Goal: Task Accomplishment & Management: Manage account settings

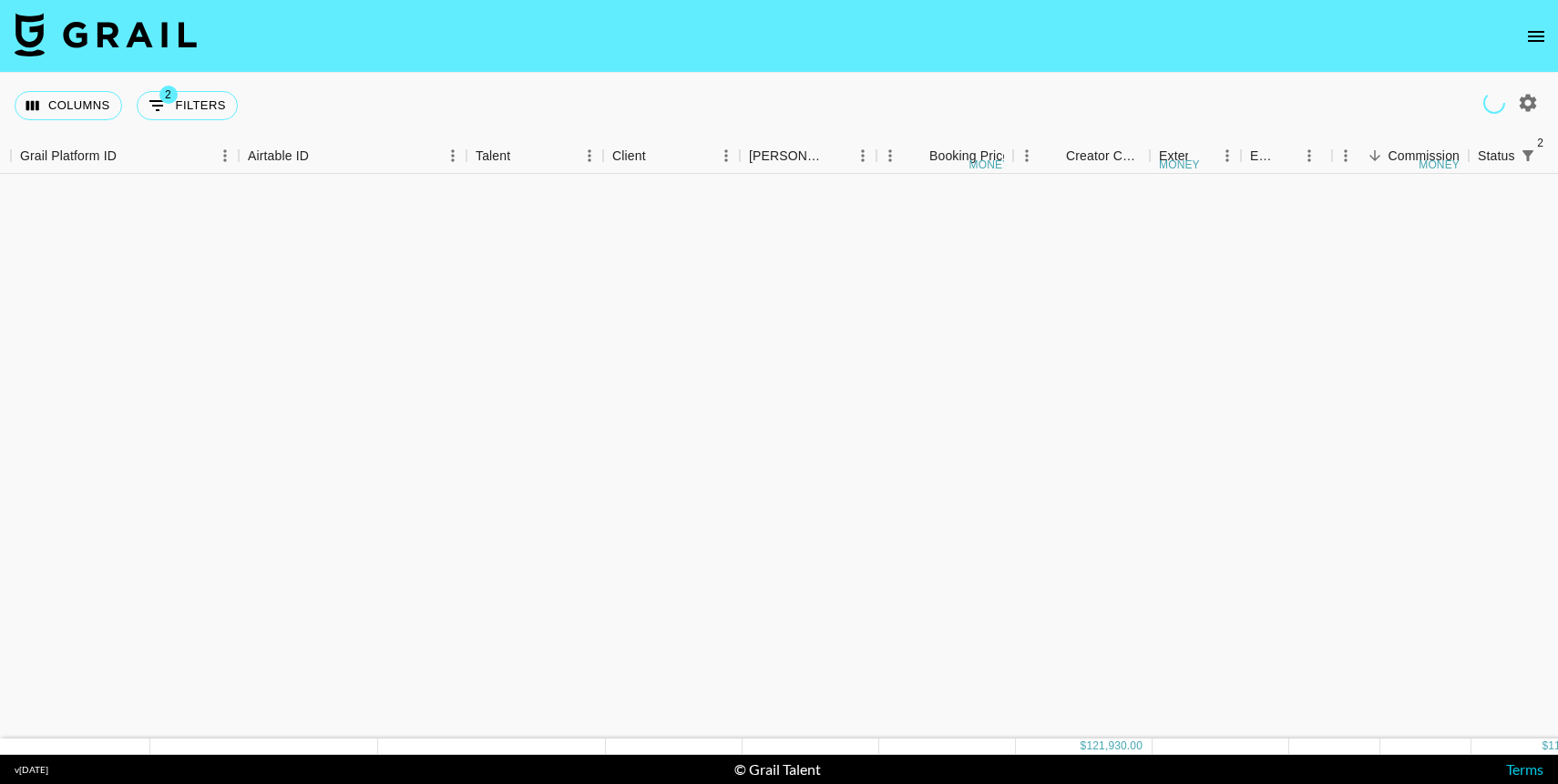
scroll to position [762, 139]
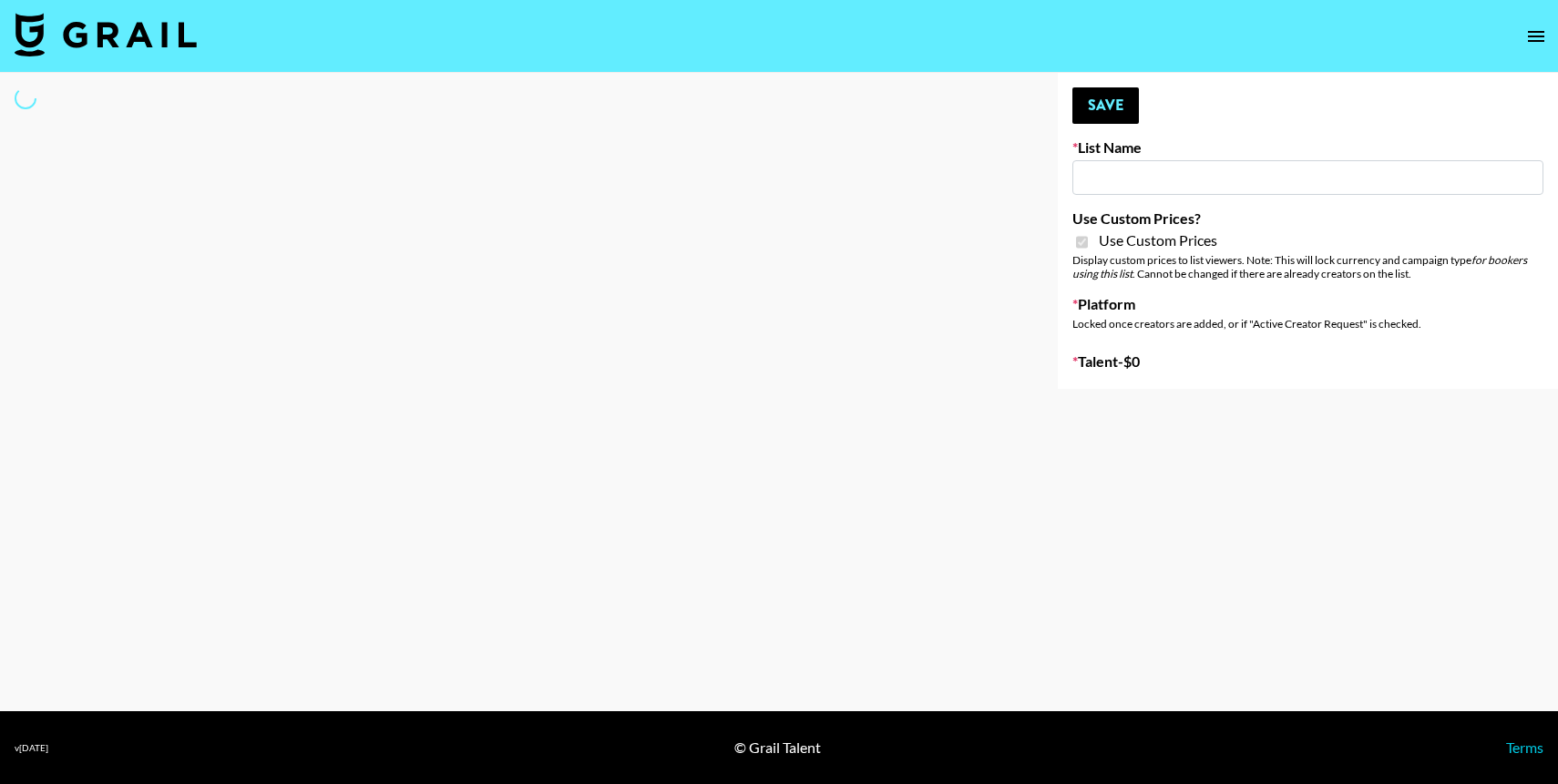
type input "Gfal"
checkbox input "true"
select select "Brand"
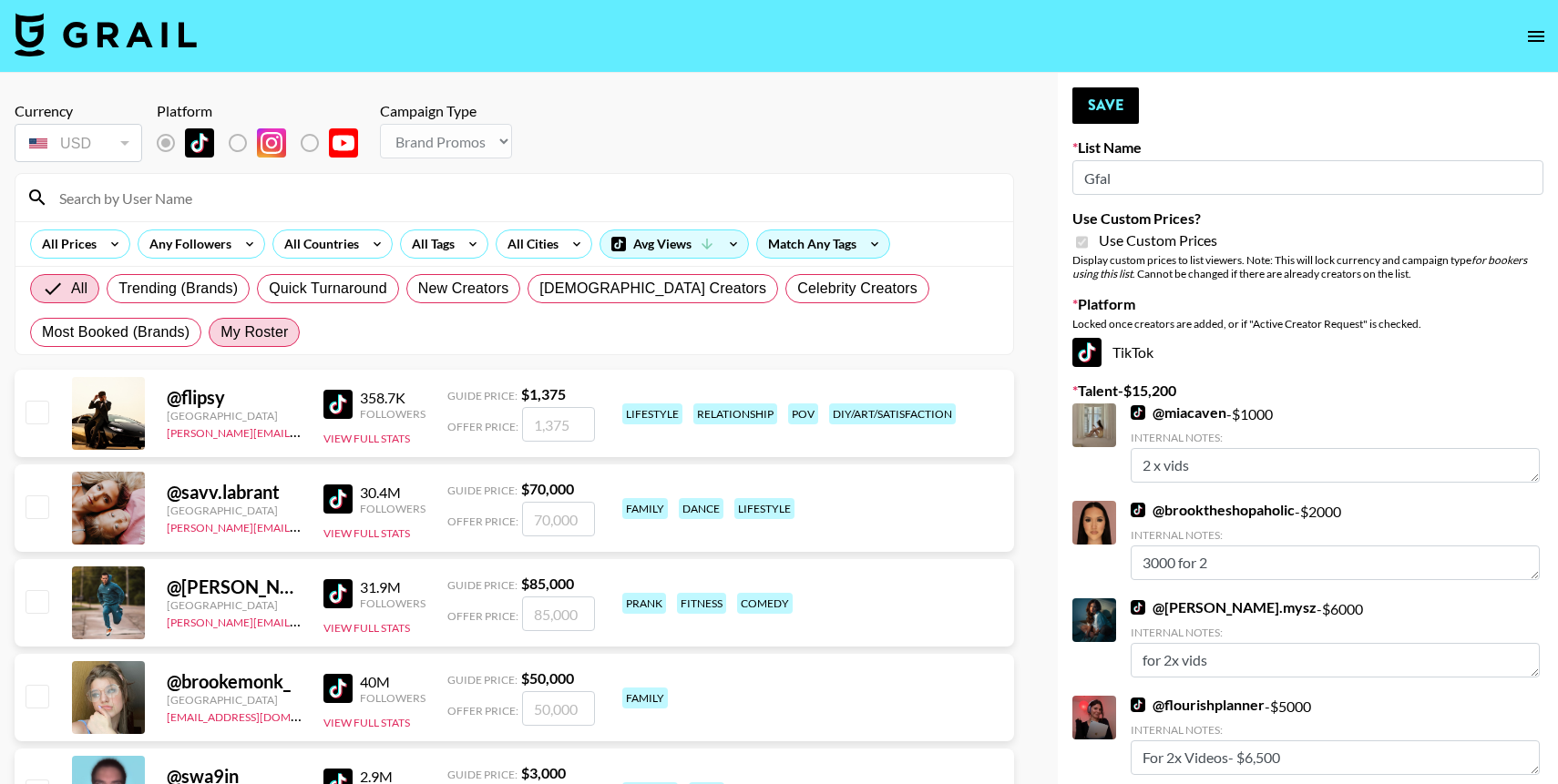
click at [246, 334] on span "My Roster" at bounding box center [254, 332] width 67 height 21
click at [221, 332] on input "My Roster" at bounding box center [221, 332] width 0 height 0
radio input "true"
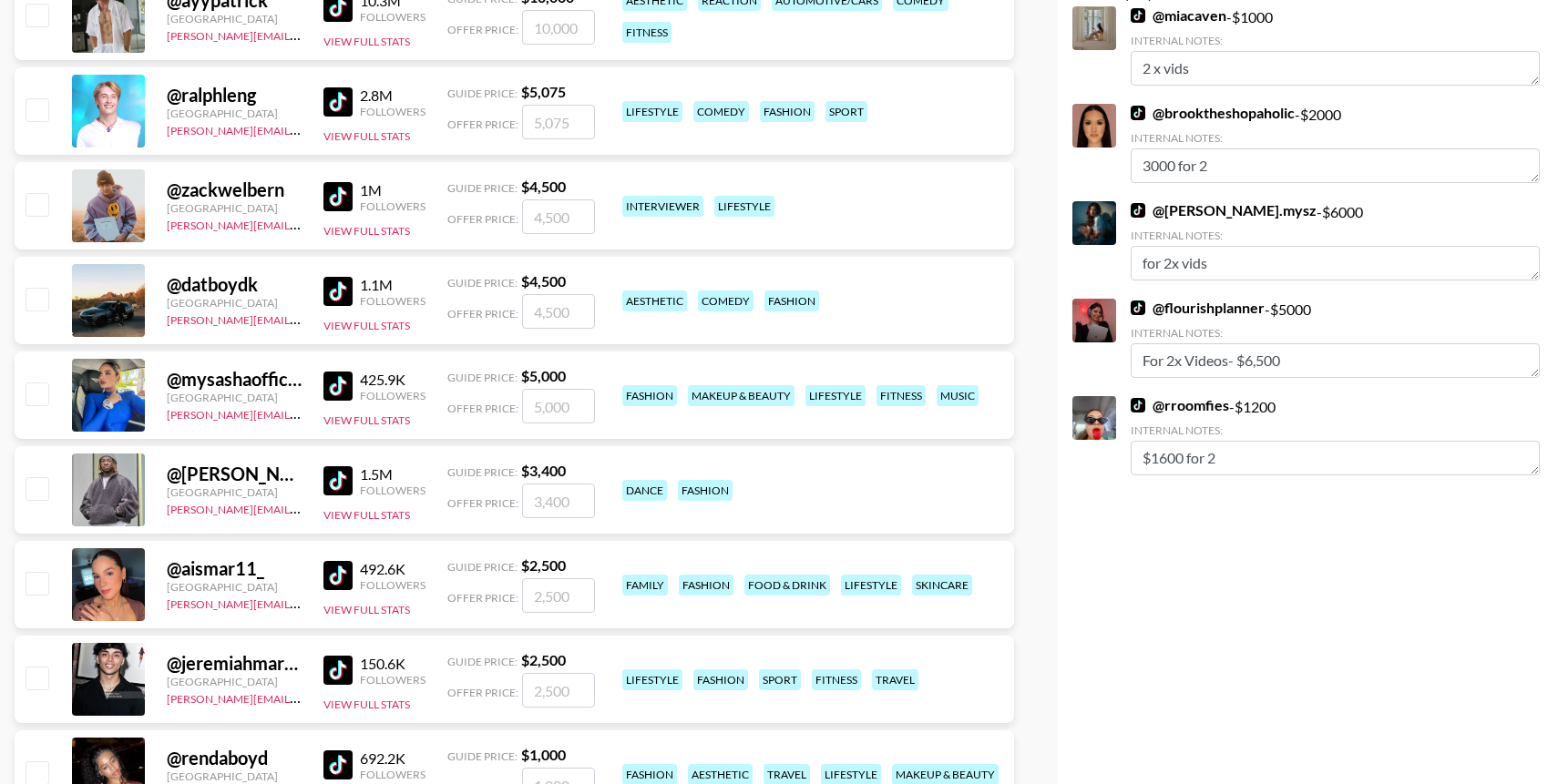
scroll to position [526, 0]
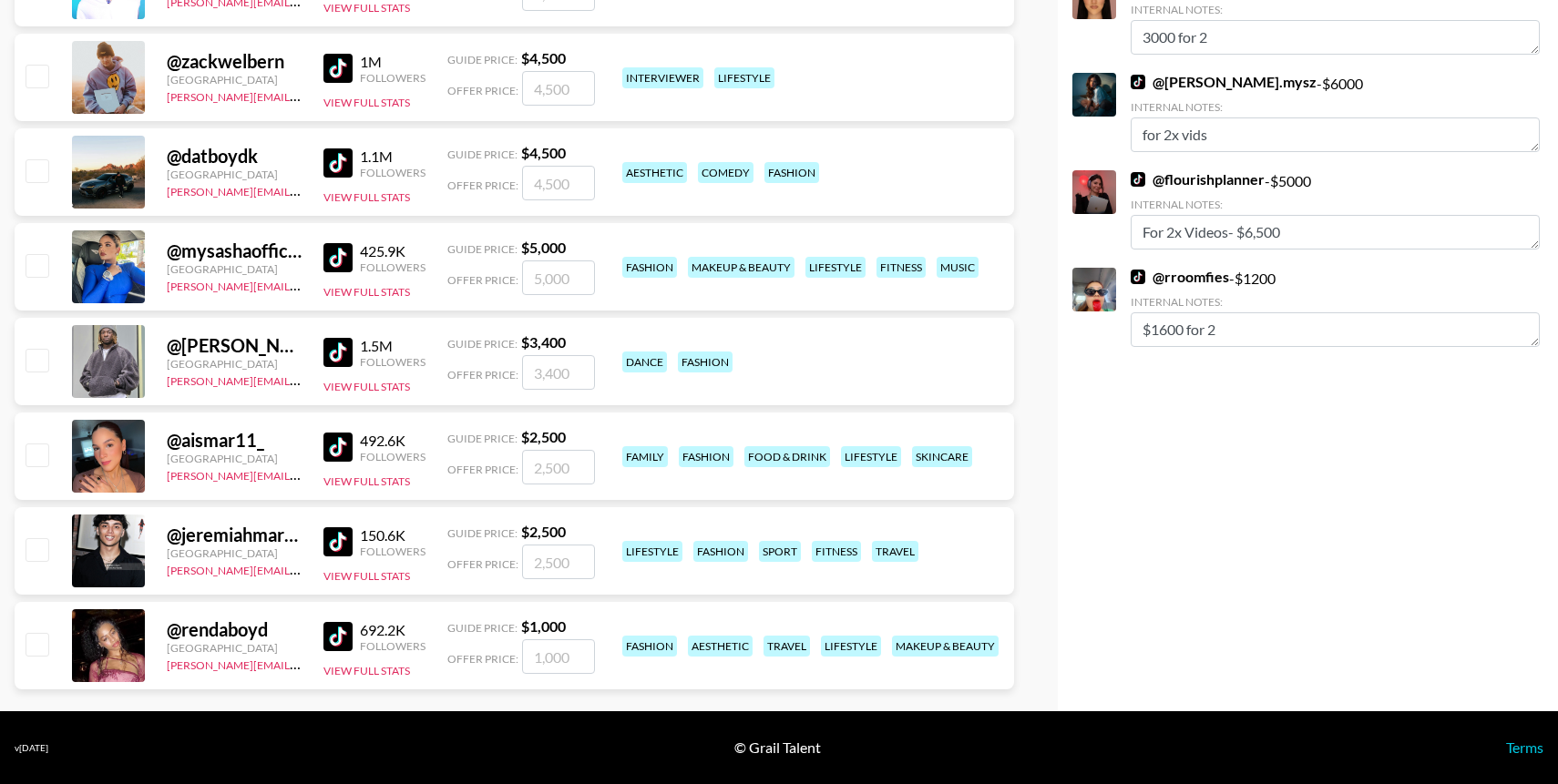
click at [38, 269] on input "checkbox" at bounding box center [36, 265] width 21 height 21
checkbox input "true"
click at [550, 276] on input "5000" at bounding box center [558, 278] width 73 height 35
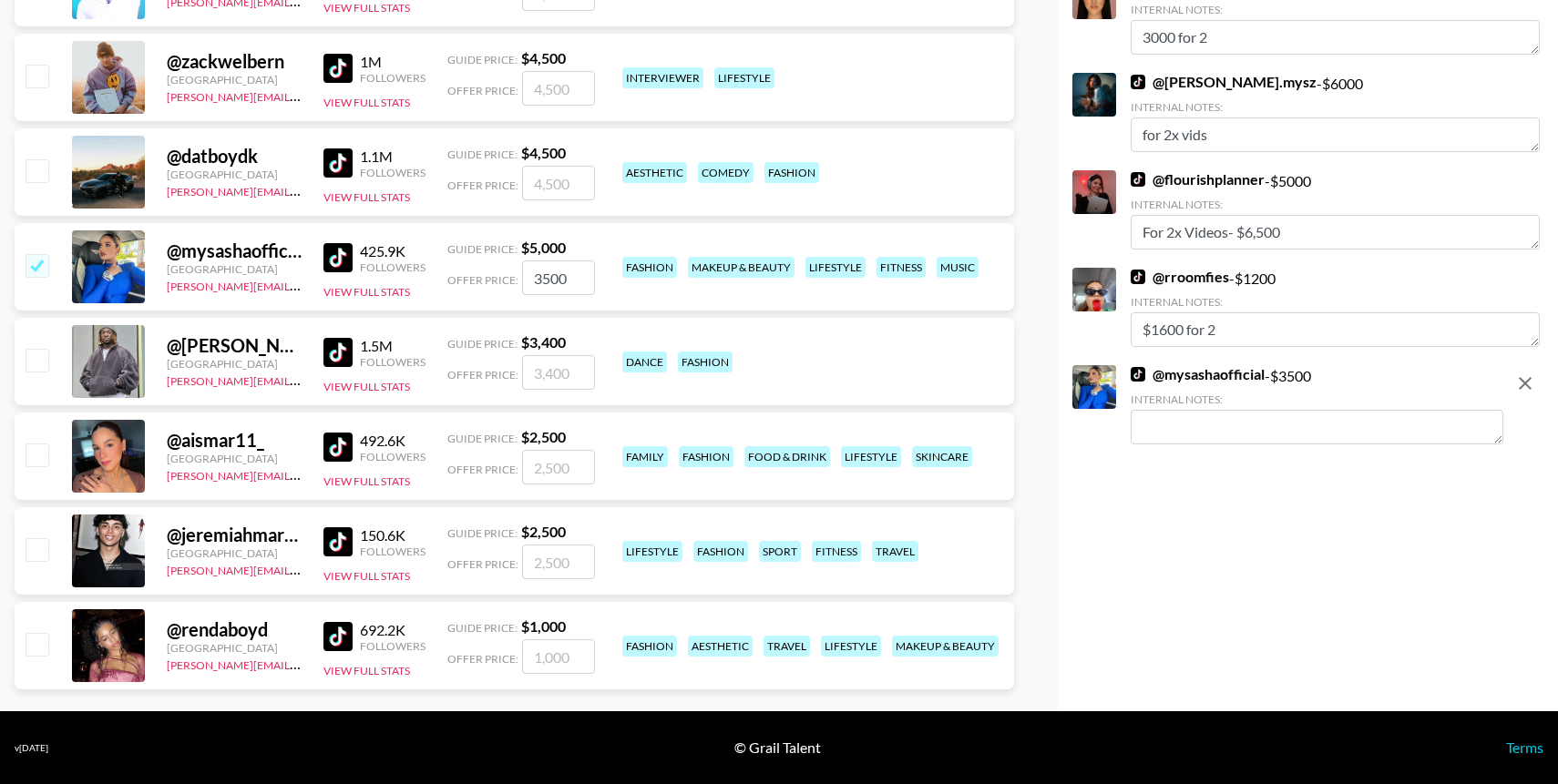
type input "3500"
click at [1308, 510] on div "Your changes have been saved! Save List Name Gfal Use Custom Prices? Use Custom…" at bounding box center [1307, 129] width 501 height 1164
click at [27, 454] on input "checkbox" at bounding box center [36, 455] width 21 height 21
checkbox input "true"
type input "2500"
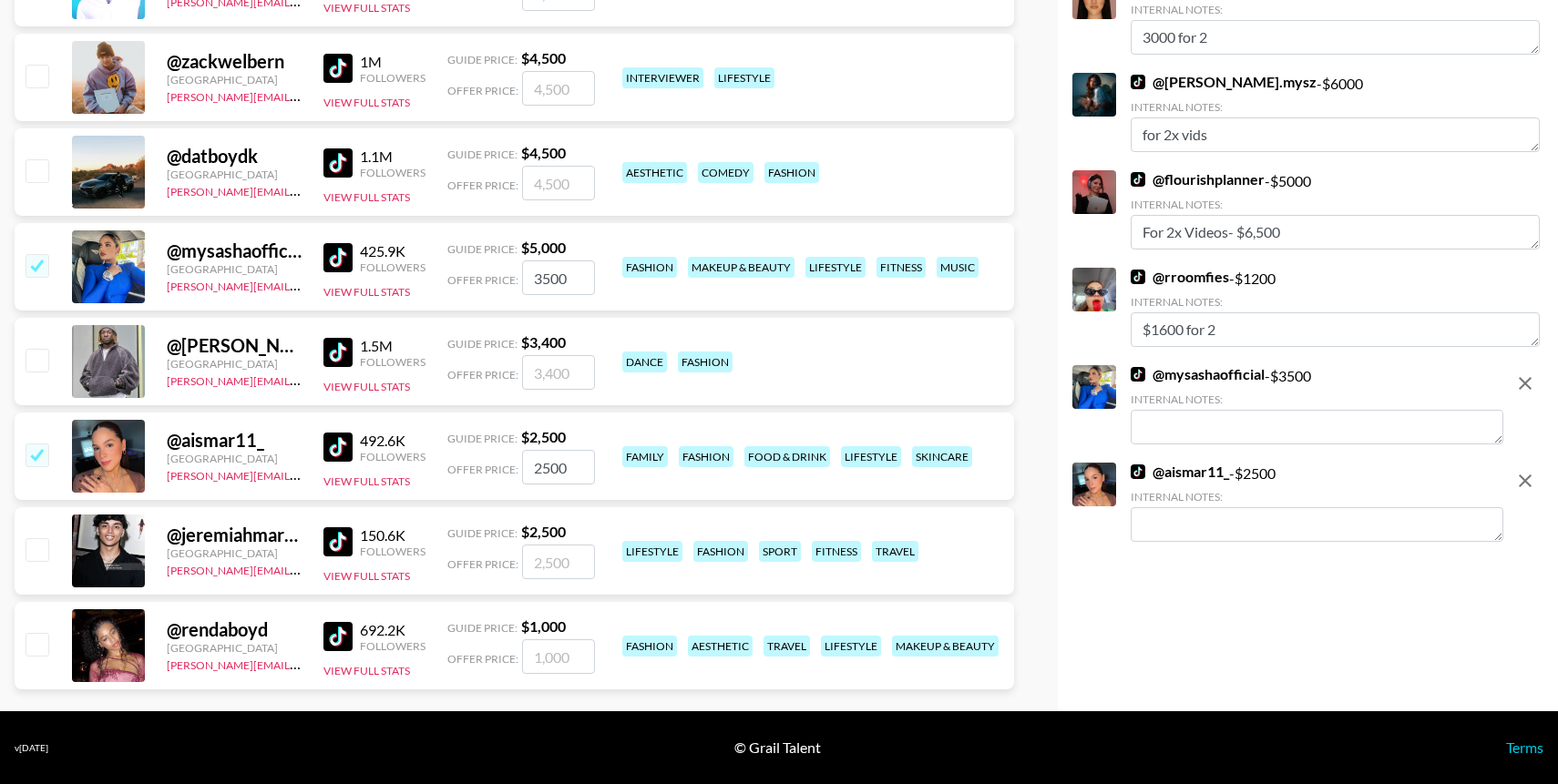
click at [548, 461] on input "2500" at bounding box center [558, 467] width 73 height 35
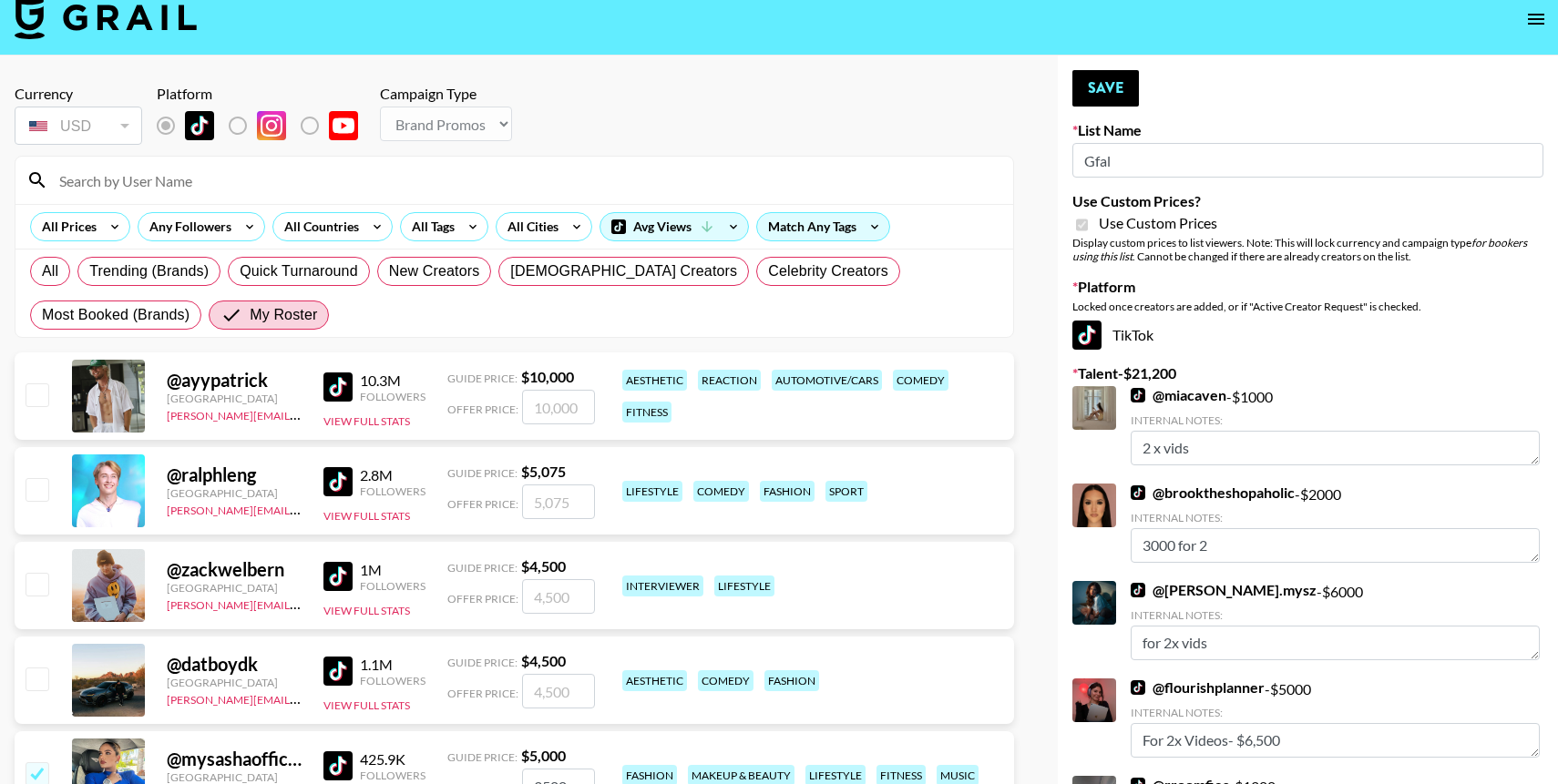
scroll to position [16, 0]
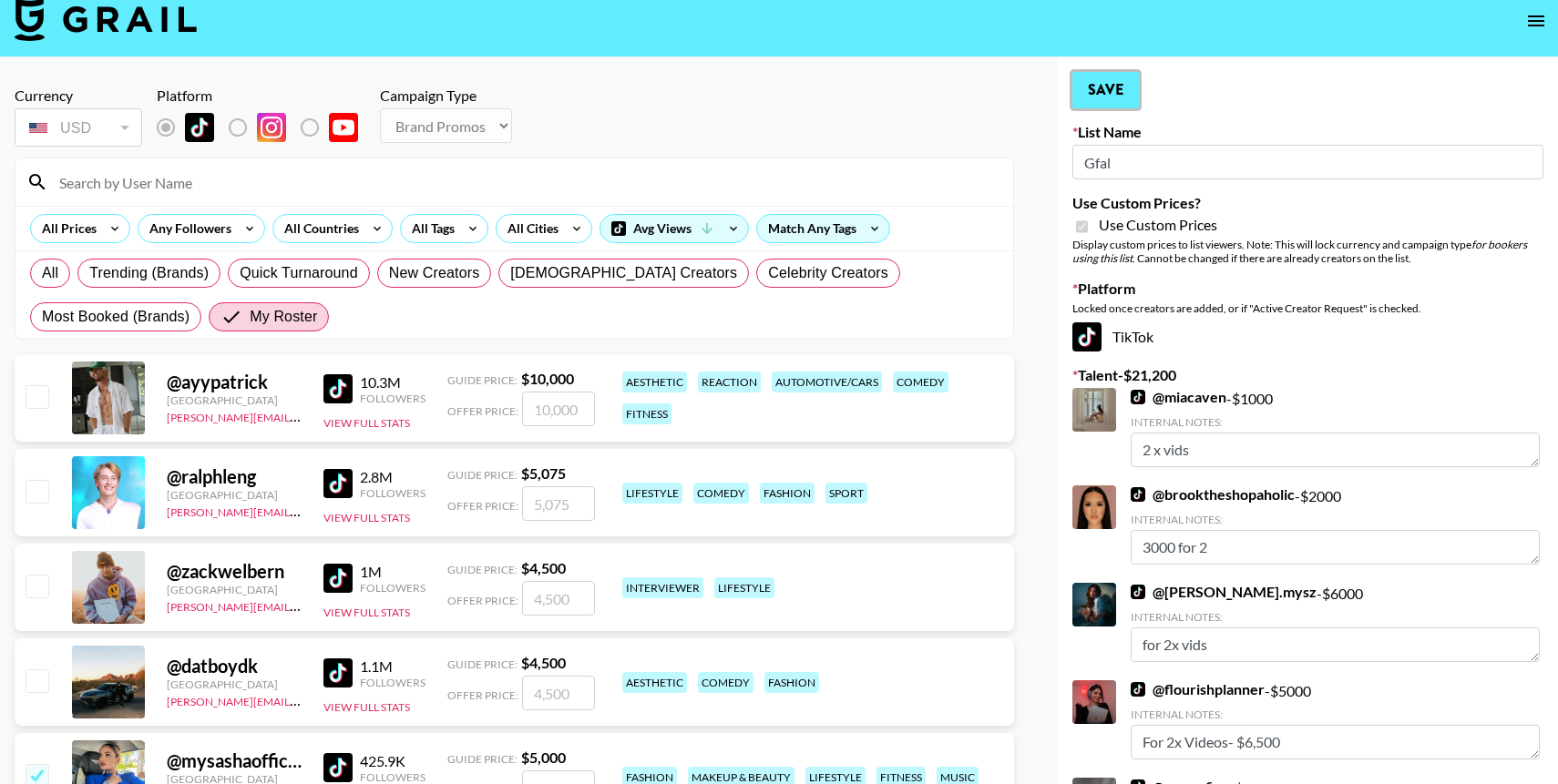
click at [1116, 85] on button "Save" at bounding box center [1105, 89] width 66 height 36
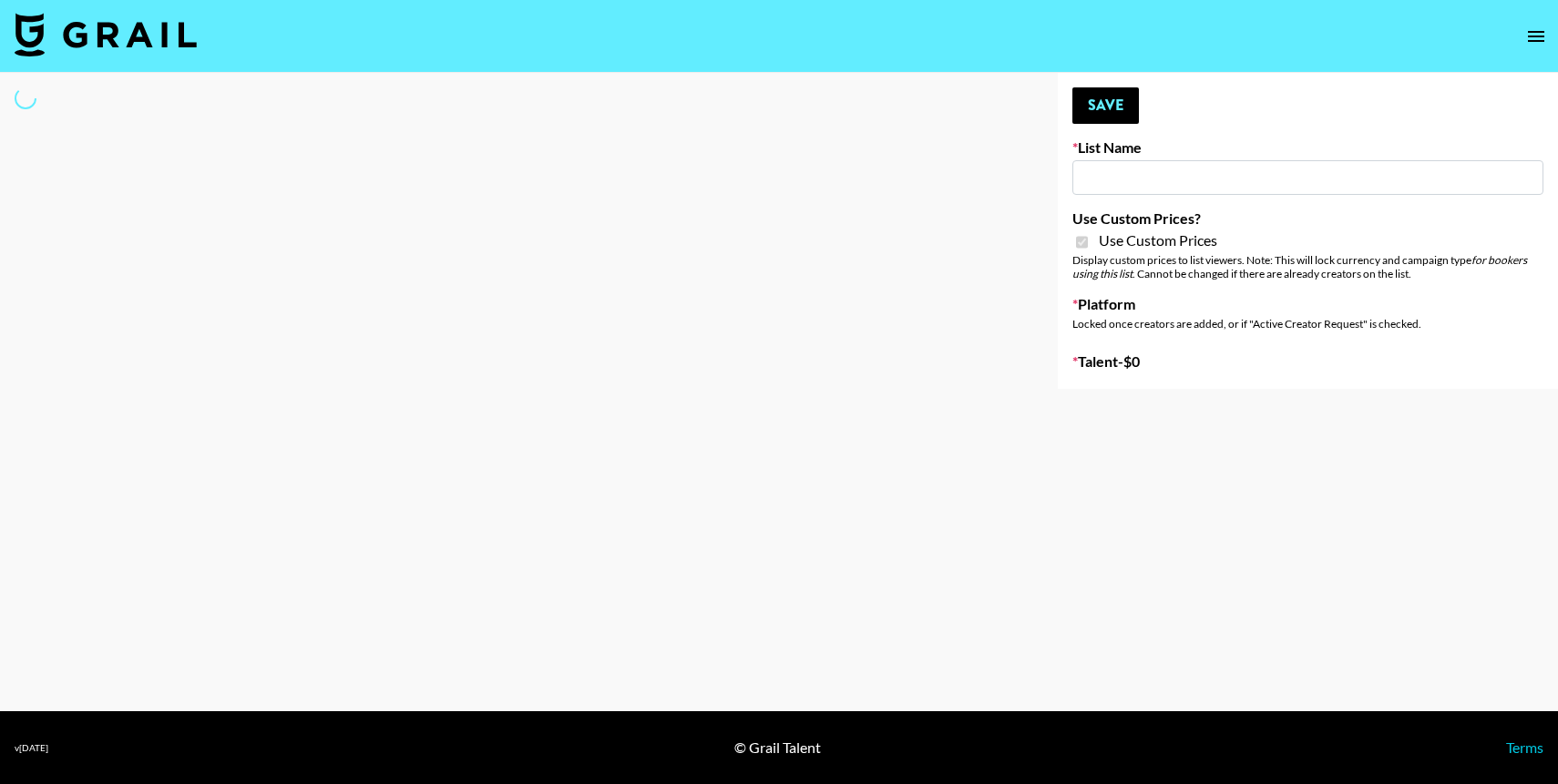
type input "Yumu Skincare"
checkbox input "true"
select select "Brand"
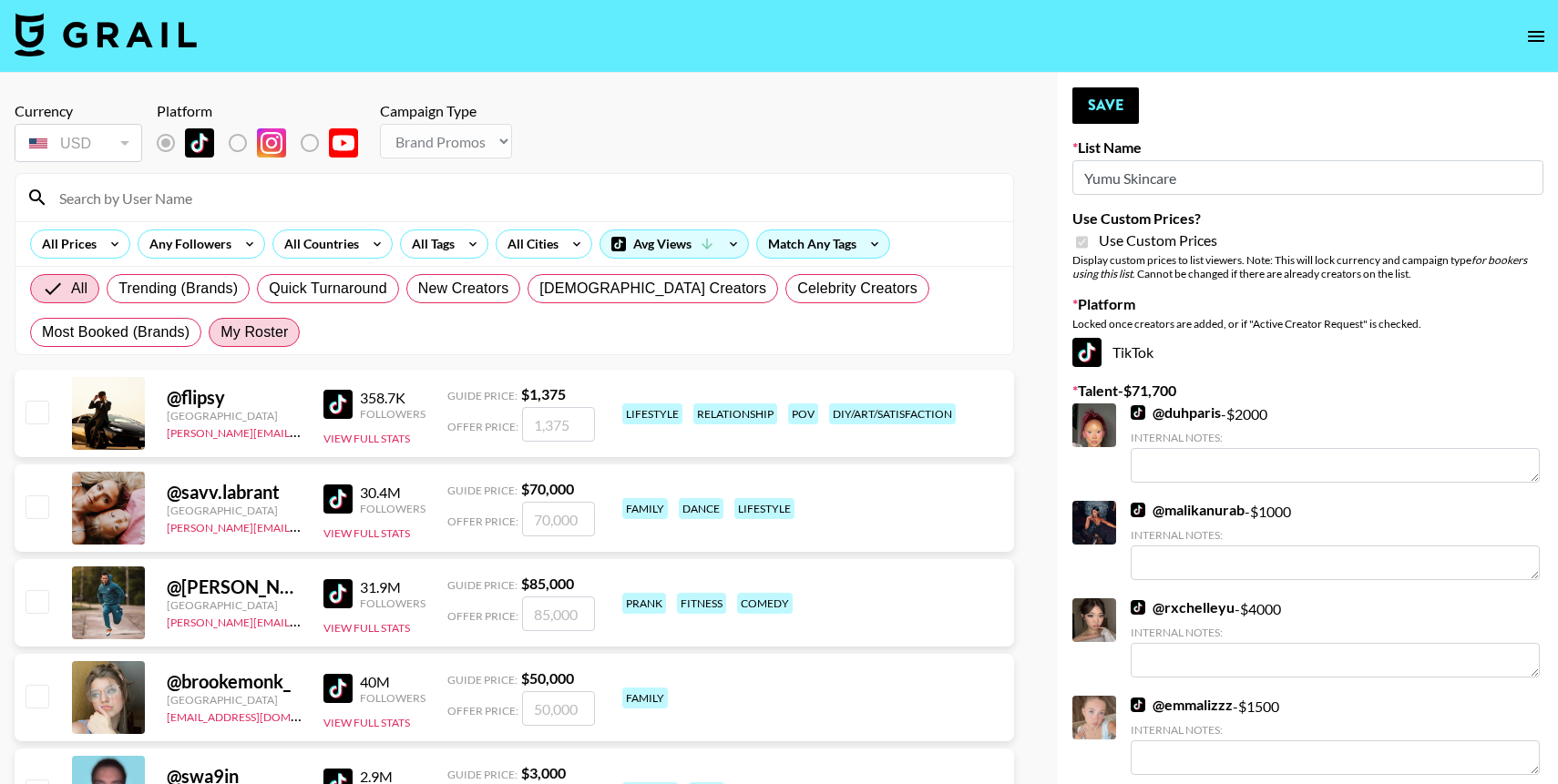
click at [247, 327] on span "My Roster" at bounding box center [254, 332] width 67 height 21
click at [221, 332] on input "My Roster" at bounding box center [221, 332] width 0 height 0
radio input "true"
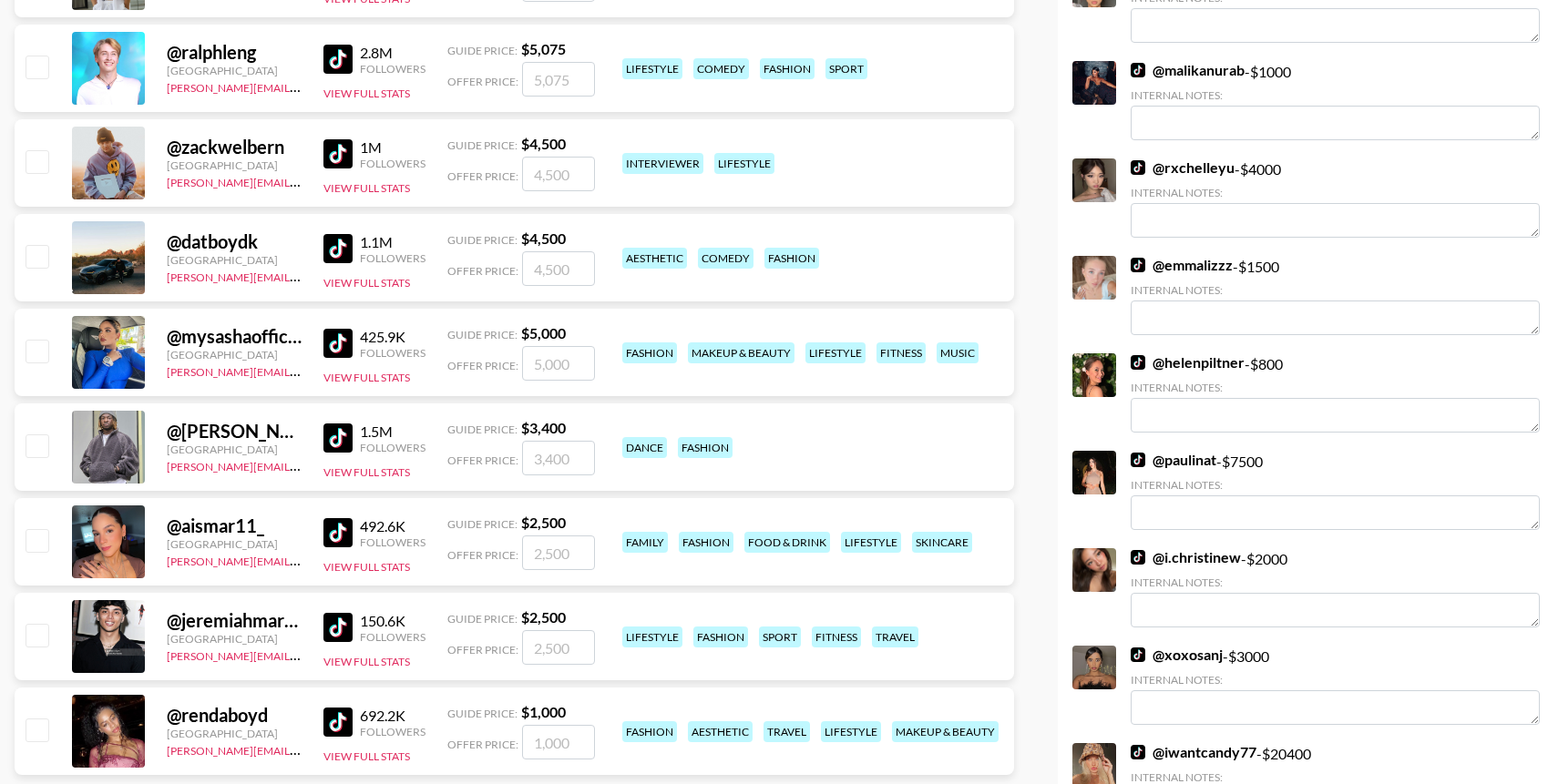
scroll to position [461, 0]
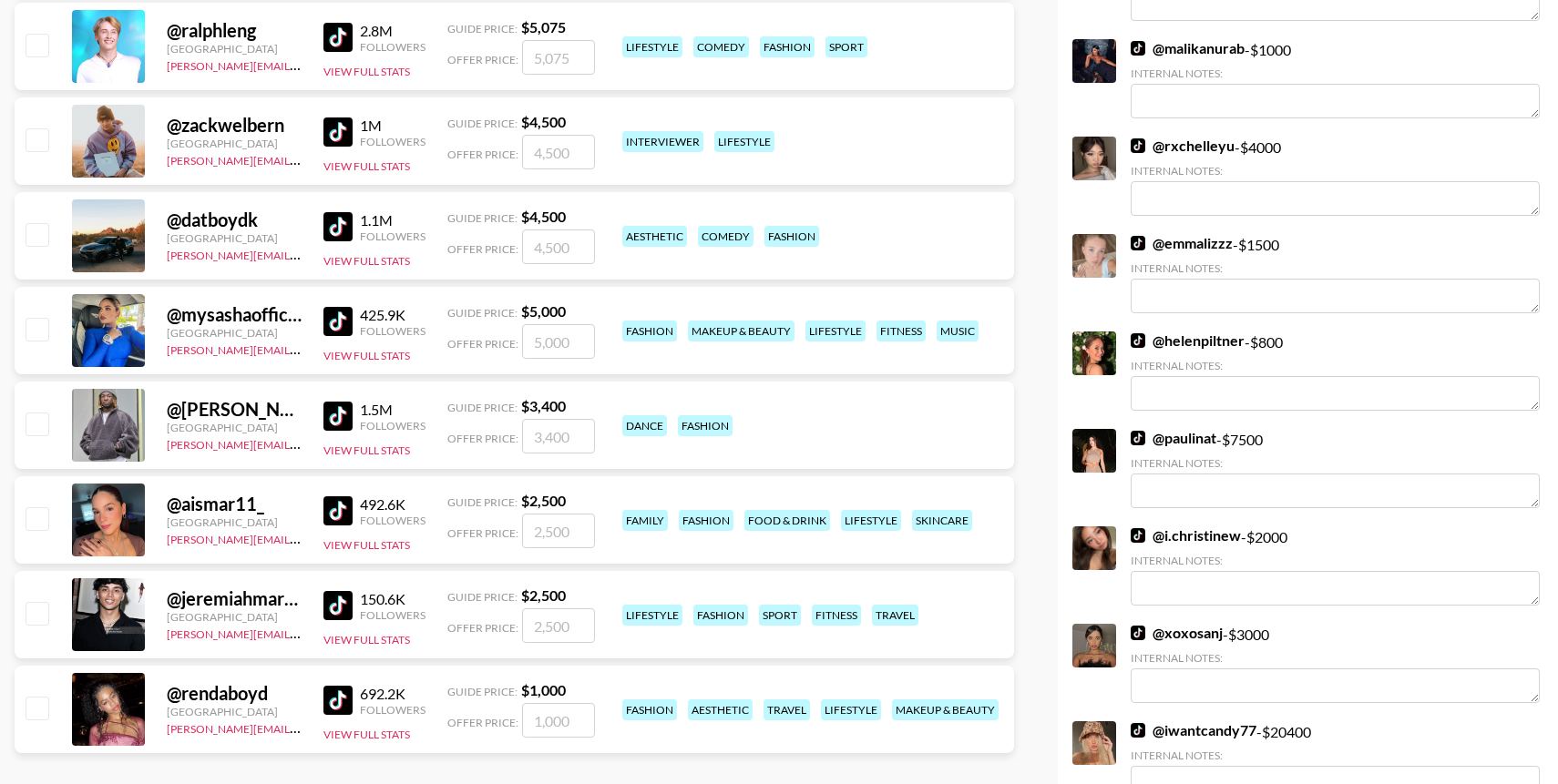
click at [43, 324] on input "checkbox" at bounding box center [36, 328] width 21 height 21
checkbox input "true"
type input "5000"
click at [37, 524] on input "checkbox" at bounding box center [36, 518] width 21 height 21
checkbox input "true"
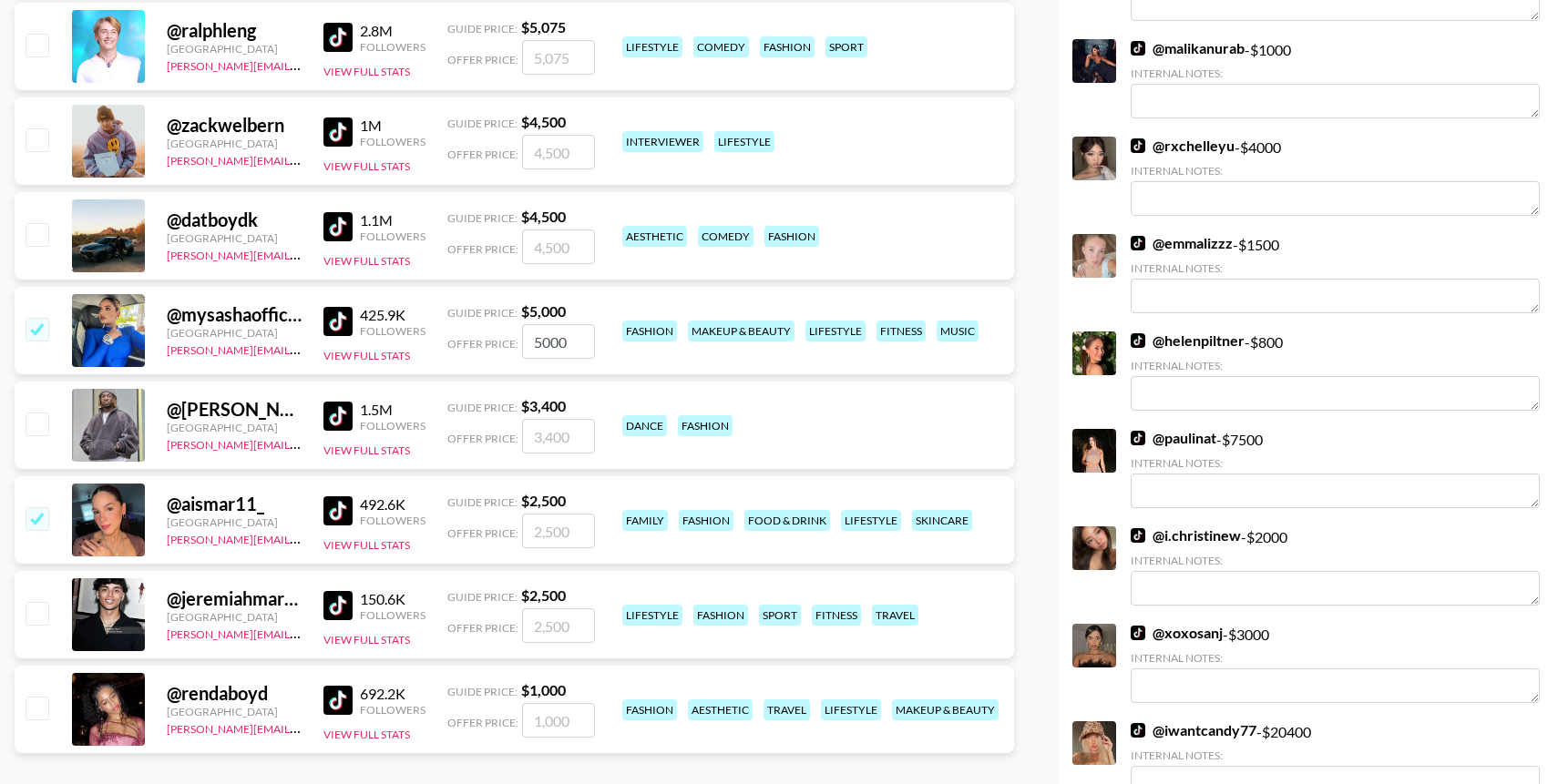
type input "2500"
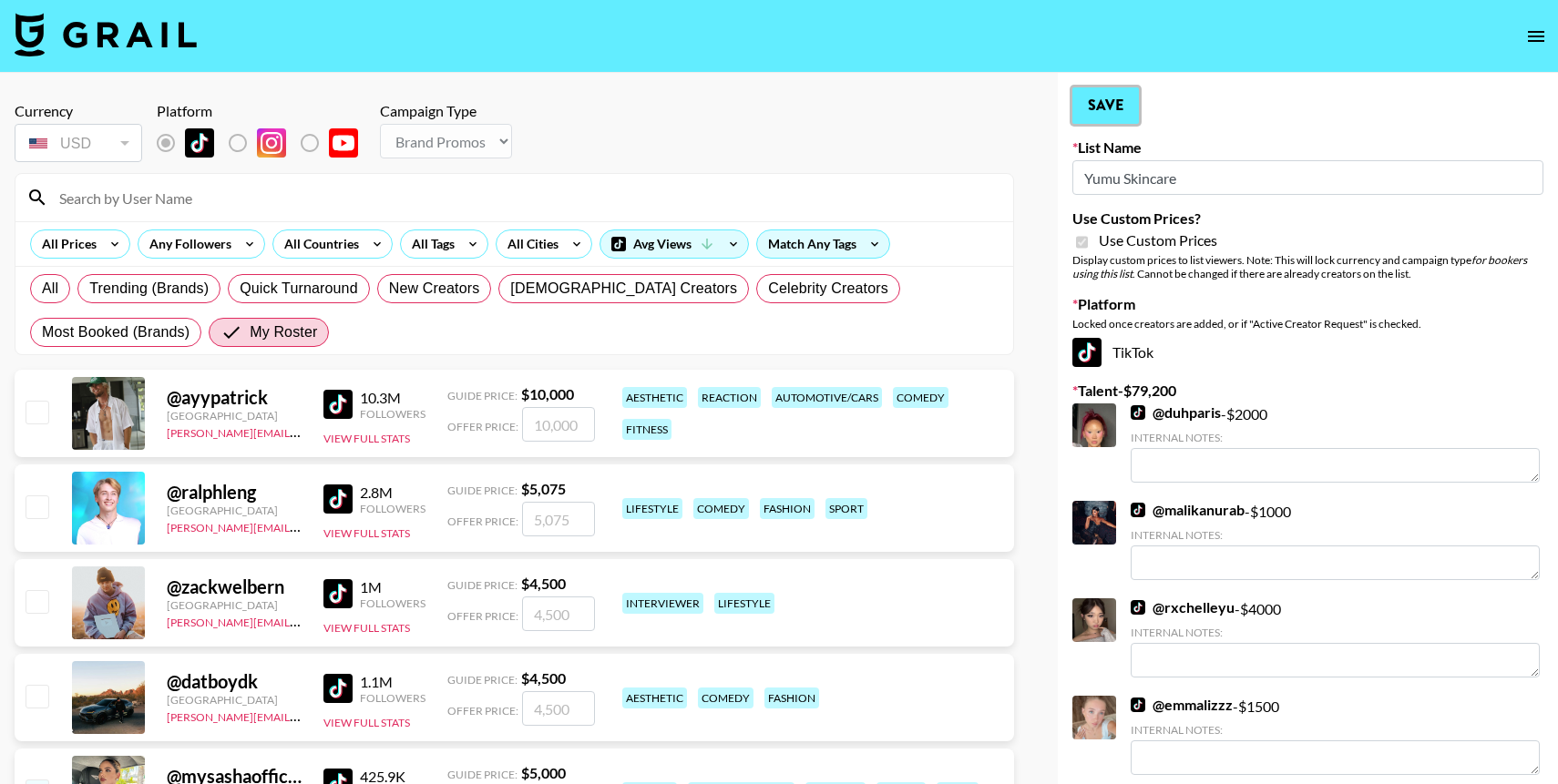
click at [1099, 103] on button "Save" at bounding box center [1105, 105] width 66 height 36
